Goal: Task Accomplishment & Management: Manage account settings

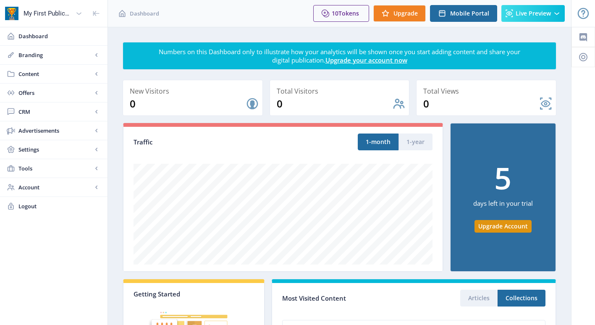
click at [568, 56] on nb-layout-column "Numbers on this Dashboard only to illustrate how your analytics will be shown o…" at bounding box center [340, 282] width 464 height 510
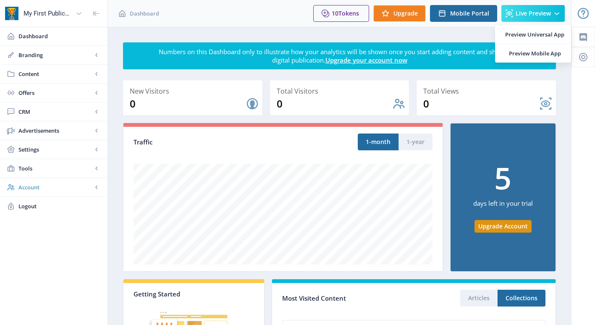
click at [101, 187] on link "Account" at bounding box center [54, 187] width 108 height 18
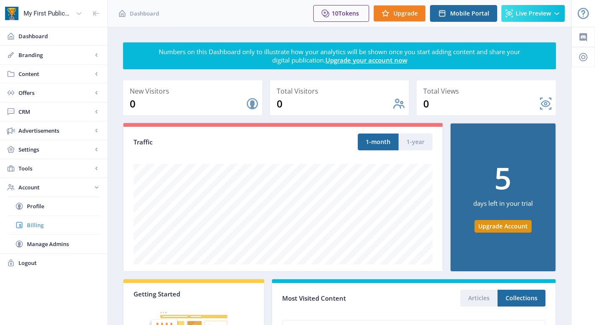
click at [39, 223] on span "Billing" at bounding box center [63, 225] width 72 height 8
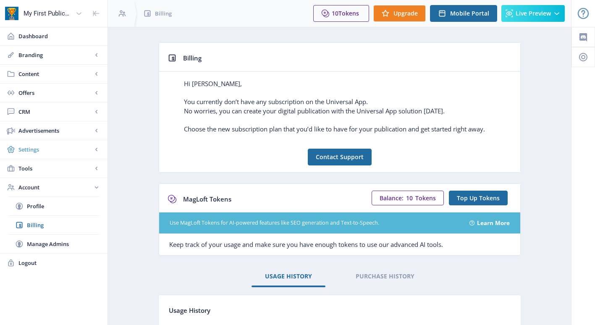
click at [97, 152] on rect at bounding box center [96, 149] width 8 height 8
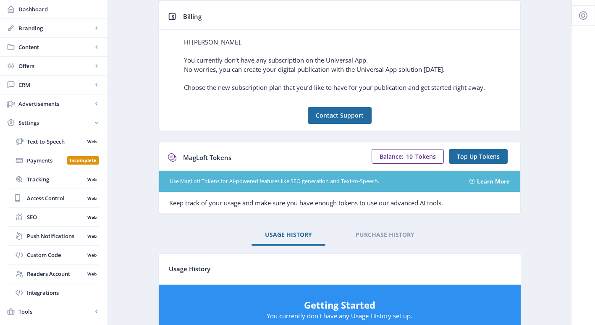
scroll to position [42, 0]
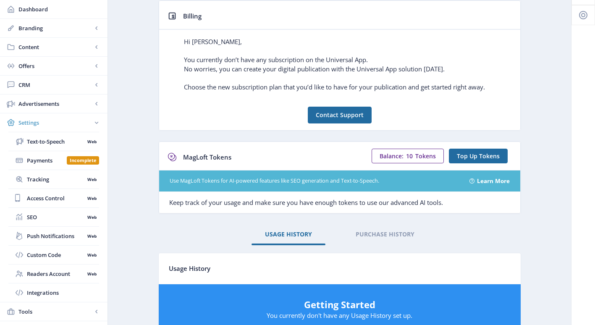
click at [86, 129] on link "Settings" at bounding box center [54, 122] width 108 height 18
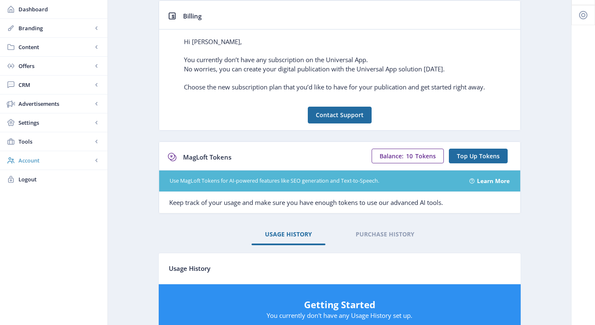
click at [92, 161] on rect at bounding box center [96, 160] width 8 height 8
click at [63, 175] on span "Profile" at bounding box center [63, 179] width 72 height 8
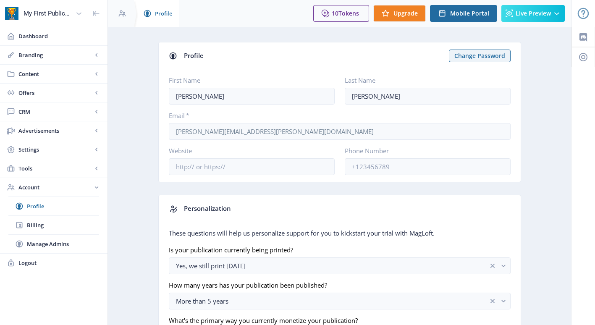
click at [144, 12] on icon at bounding box center [147, 13] width 8 height 8
click at [80, 13] on icon at bounding box center [78, 13] width 5 height 3
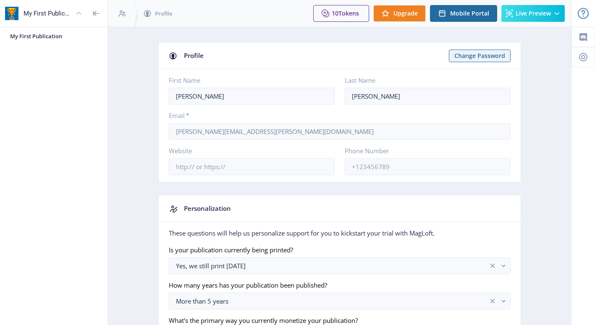
click at [80, 13] on icon at bounding box center [78, 13] width 5 height 3
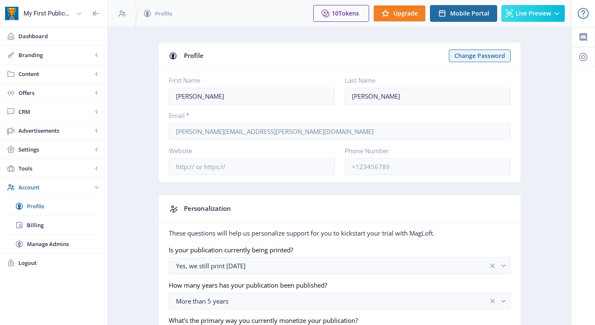
drag, startPoint x: 168, startPoint y: 14, endPoint x: 125, endPoint y: 66, distance: 67.1
click at [125, 66] on app-account-profile "Profile Change Password First Name [PERSON_NAME] Name [PERSON_NAME] Email * [PE…" at bounding box center [340, 221] width 434 height 358
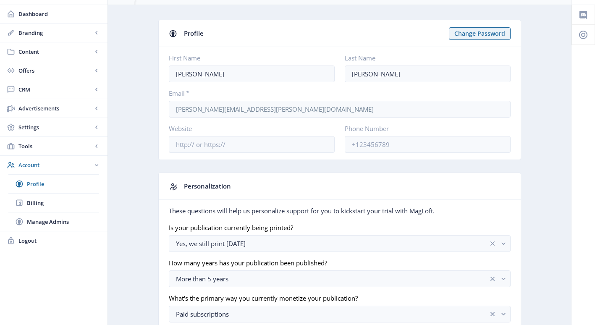
scroll to position [42, 0]
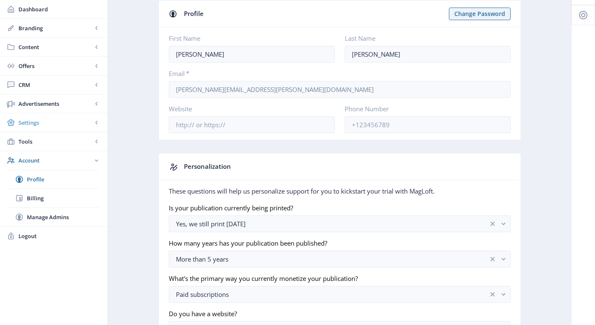
click at [96, 118] on rect at bounding box center [96, 122] width 8 height 8
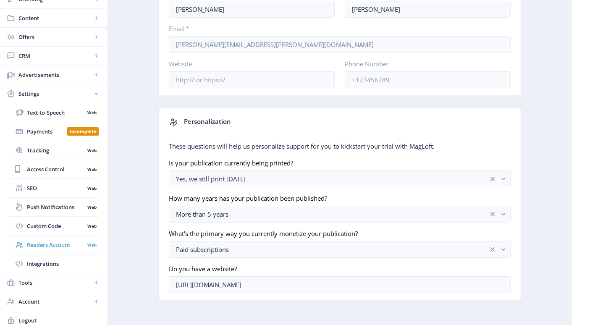
scroll to position [92, 0]
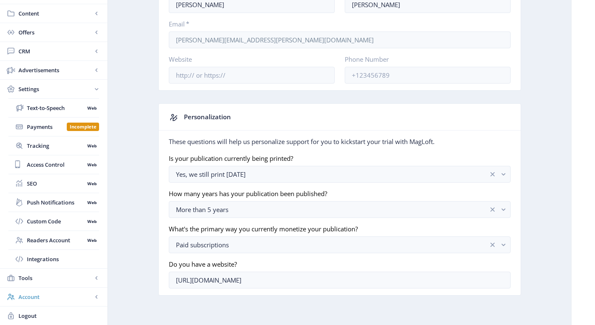
click at [98, 297] on rect at bounding box center [96, 297] width 8 height 8
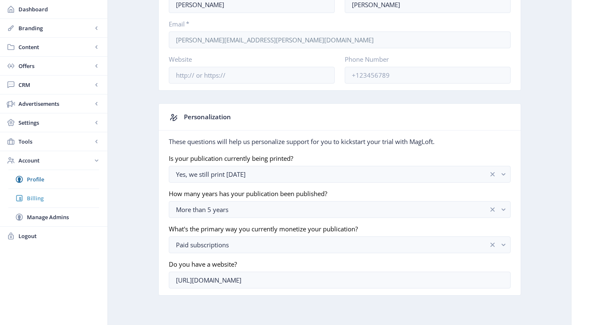
click at [51, 200] on span "Billing" at bounding box center [63, 198] width 72 height 8
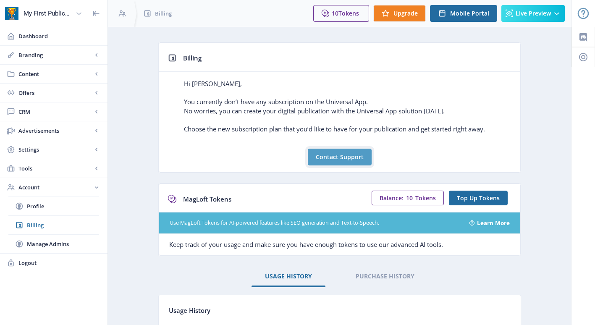
click at [326, 153] on button "Contact Support" at bounding box center [340, 157] width 64 height 17
click at [205, 231] on div "Use MagLoft Tokens for AI-powered features like SEO generation and Text-to-Spee…" at bounding box center [339, 223] width 361 height 21
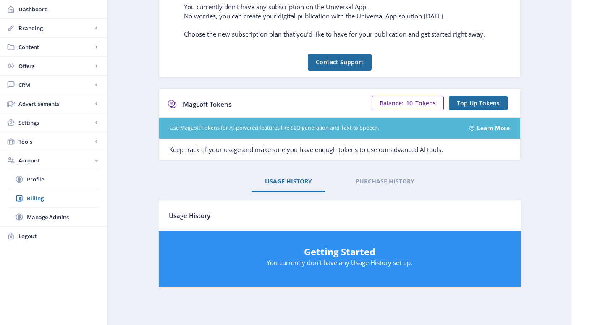
scroll to position [105, 0]
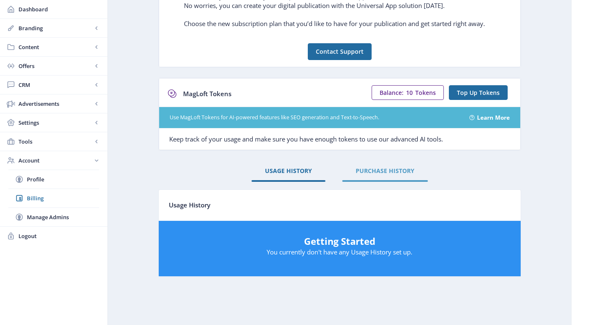
click at [401, 171] on span "PURCHASE HISTORY" at bounding box center [385, 171] width 59 height 7
click at [283, 177] on link "USAGE HISTORY" at bounding box center [289, 171] width 74 height 20
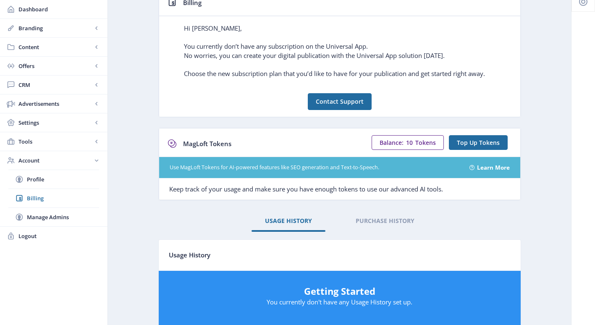
scroll to position [0, 0]
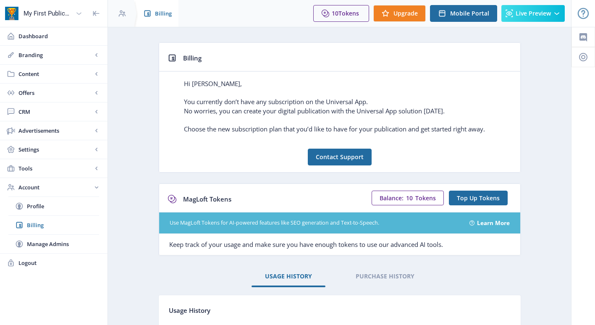
click at [152, 16] on div "Billing" at bounding box center [155, 13] width 45 height 27
